Goal: Task Accomplishment & Management: Use online tool/utility

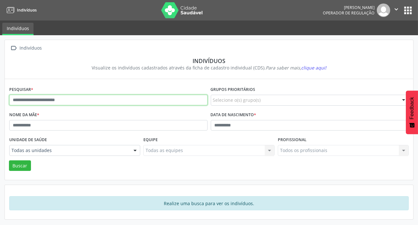
click at [81, 99] on input "text" at bounding box center [108, 100] width 199 height 11
paste input "**********"
type input "**********"
click at [9, 160] on button "Buscar" at bounding box center [20, 165] width 22 height 11
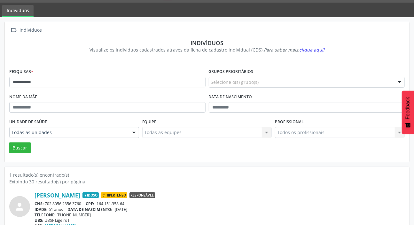
scroll to position [35, 0]
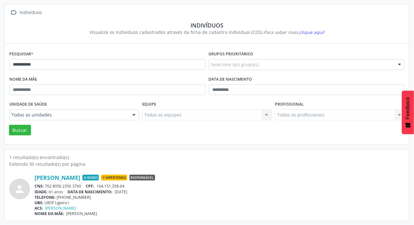
drag, startPoint x: 45, startPoint y: 185, endPoint x: 82, endPoint y: 186, distance: 36.8
click at [82, 186] on div "CNS: 702 8056 2356 3760 CPF: 164.151.358-64" at bounding box center [220, 185] width 370 height 5
copy div "702 8056 2356 3760"
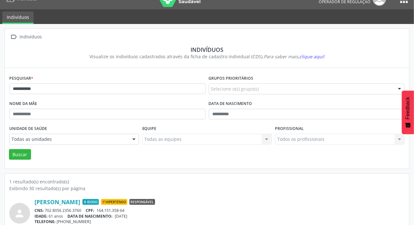
scroll to position [0, 0]
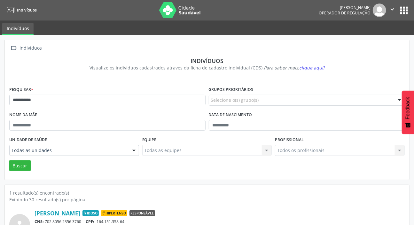
click at [405, 8] on button "apps" at bounding box center [403, 10] width 11 height 11
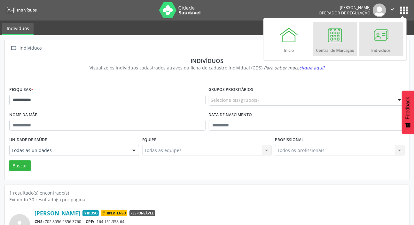
click at [332, 44] on div "Central de Marcação" at bounding box center [335, 48] width 38 height 9
